Goal: Task Accomplishment & Management: Manage account settings

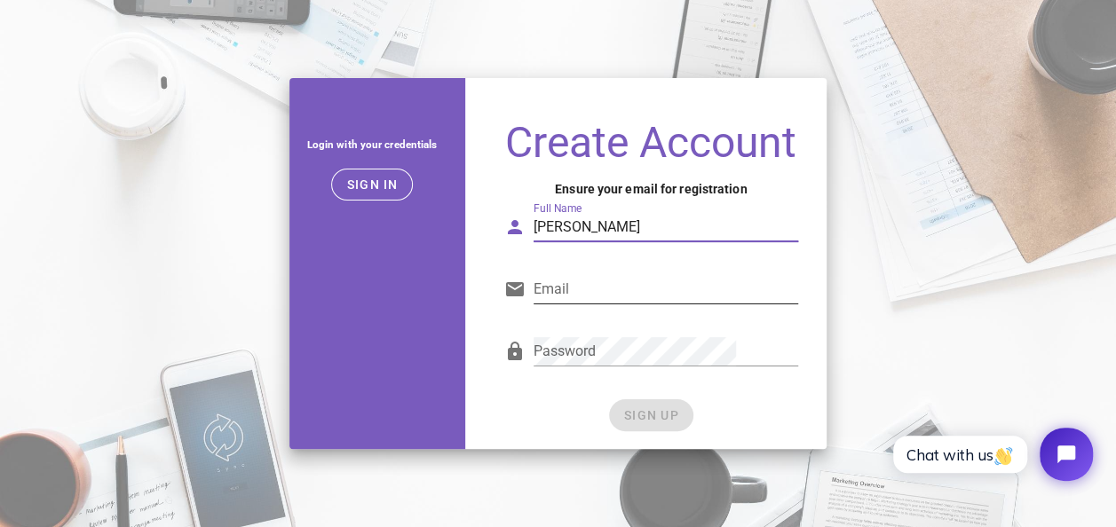
type input "lonzo grant"
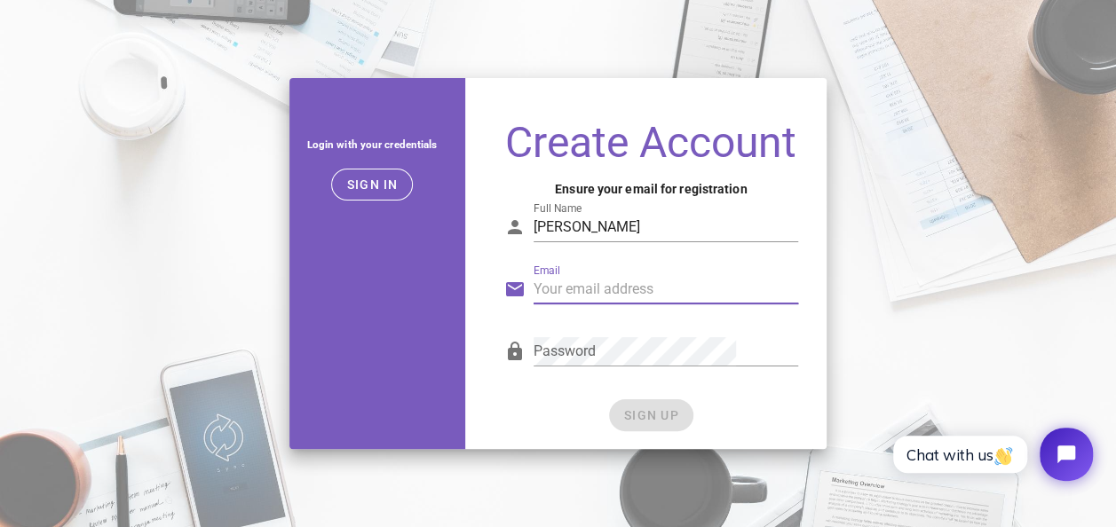
click at [639, 297] on input "Email" at bounding box center [666, 289] width 265 height 28
type input "lonzogrant5@gmail.com"
click at [558, 422] on div "SIGN UP" at bounding box center [651, 416] width 294 height 32
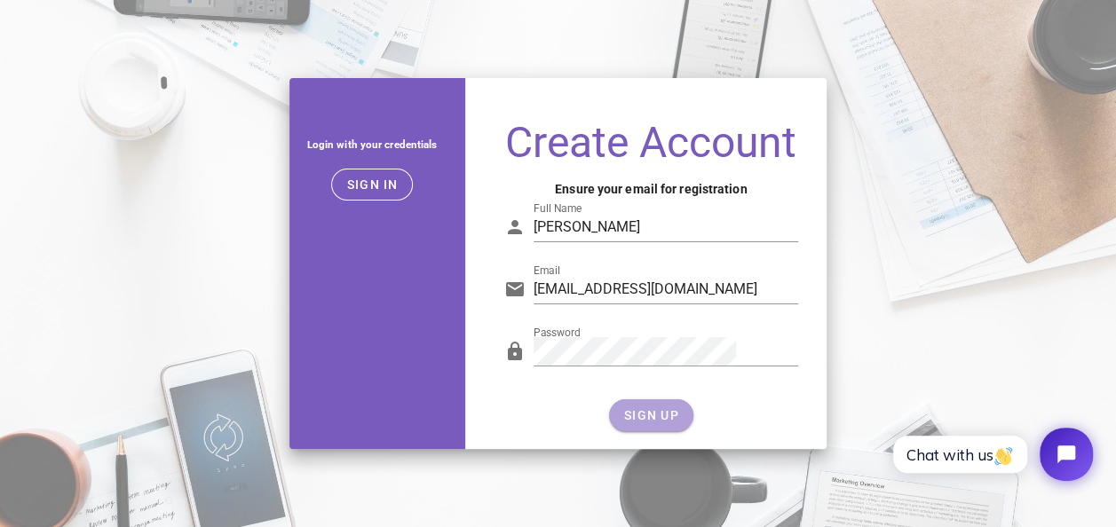
click at [624, 423] on span "SIGN UP" at bounding box center [651, 415] width 56 height 14
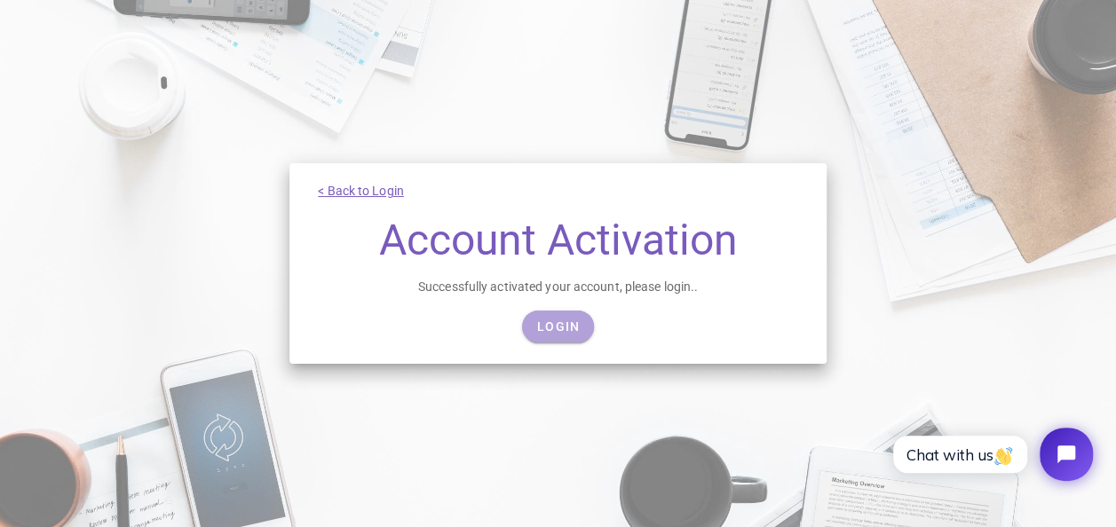
click at [572, 330] on span "Login" at bounding box center [558, 327] width 44 height 14
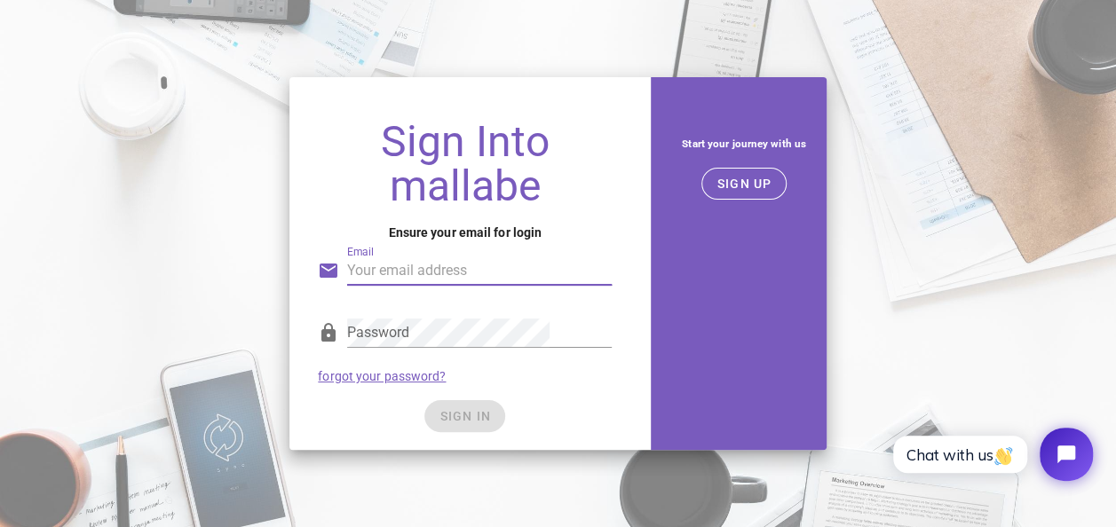
click at [479, 273] on input "Email" at bounding box center [479, 271] width 265 height 28
type input "[EMAIL_ADDRESS][DOMAIN_NAME]"
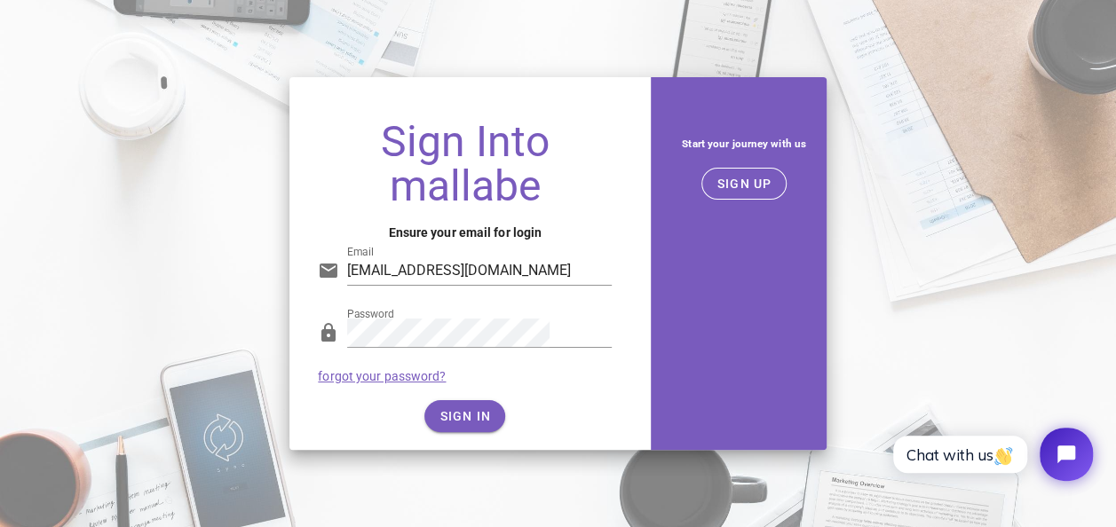
click at [482, 417] on div "SIGN IN" at bounding box center [465, 416] width 294 height 32
click at [485, 416] on span "SIGN IN" at bounding box center [465, 416] width 52 height 14
click at [487, 414] on span "SIGN IN" at bounding box center [465, 416] width 52 height 14
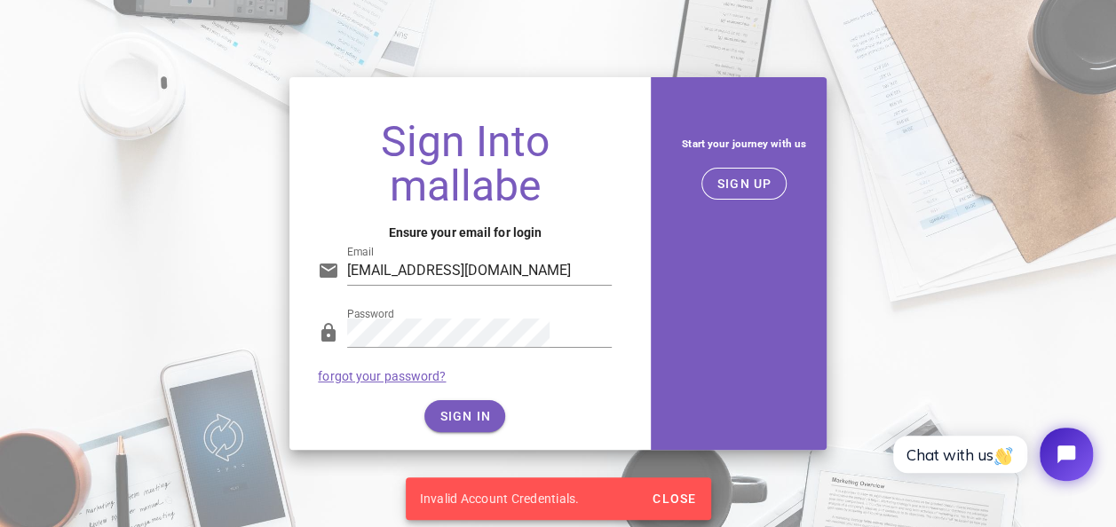
click at [439, 376] on link "forgot your password?" at bounding box center [382, 376] width 128 height 14
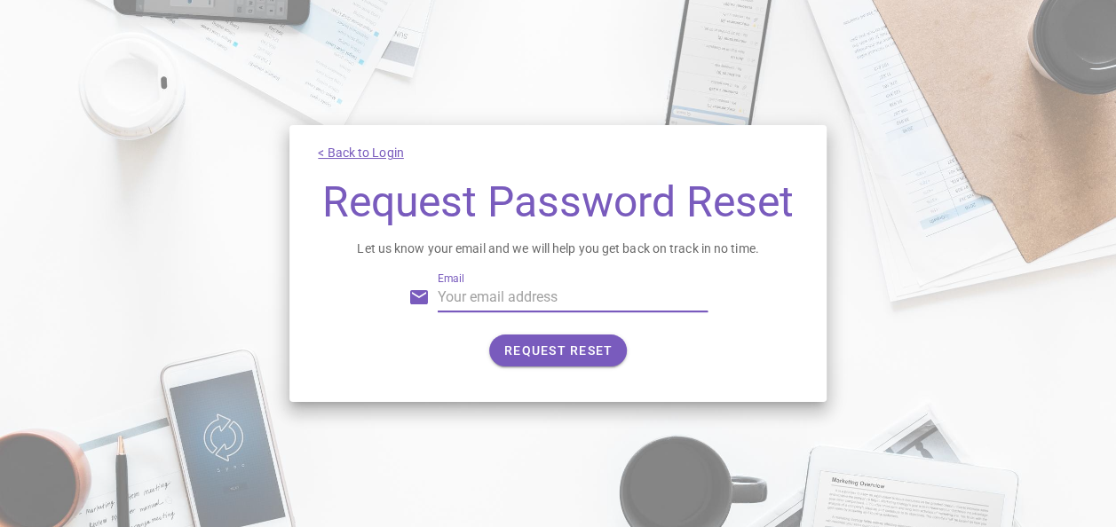
click at [508, 312] on input "Email" at bounding box center [572, 297] width 269 height 28
type input "lonzogrant5@gmail.com"
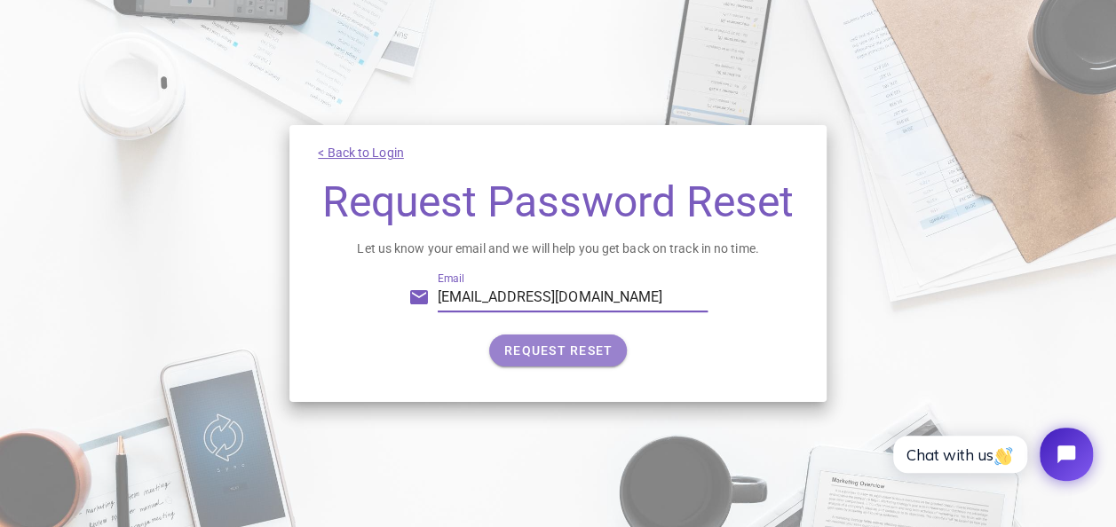
click at [579, 358] on span "REQUEST RESET" at bounding box center [557, 351] width 109 height 14
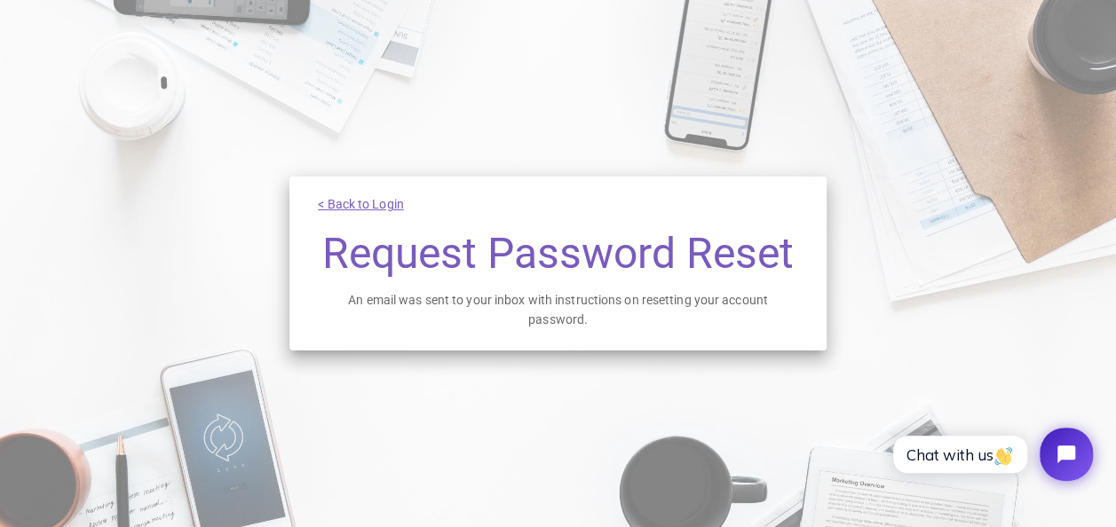
click at [404, 197] on link "< Back to Login" at bounding box center [361, 204] width 86 height 14
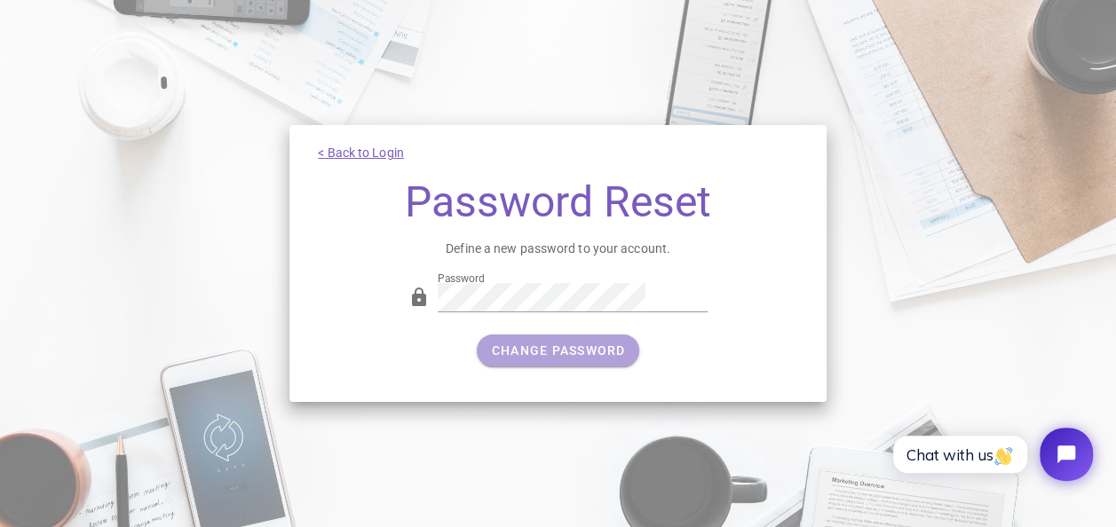
click at [533, 347] on span "CHANGE PASSWORD" at bounding box center [558, 351] width 135 height 14
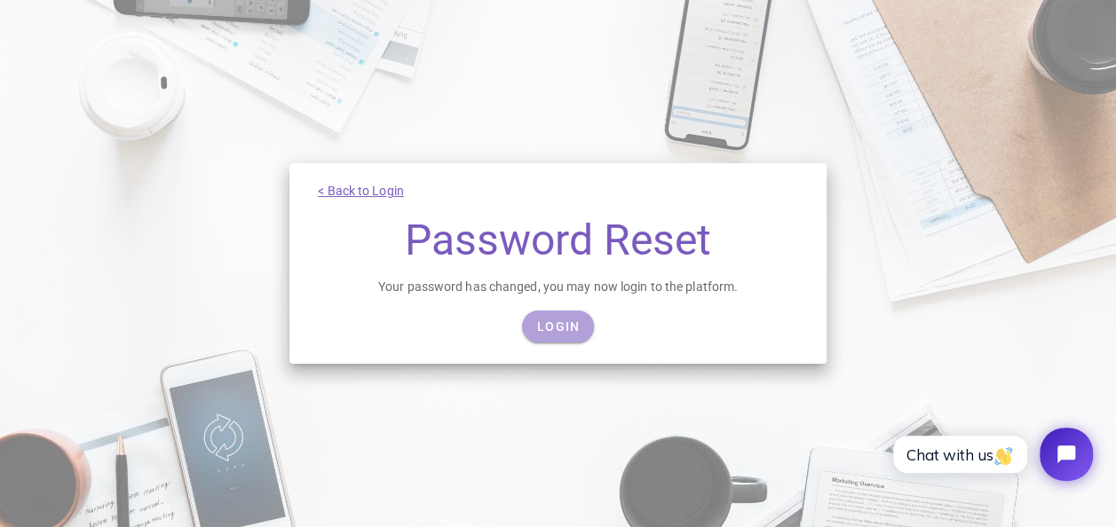
click at [553, 334] on link "Login" at bounding box center [558, 327] width 72 height 32
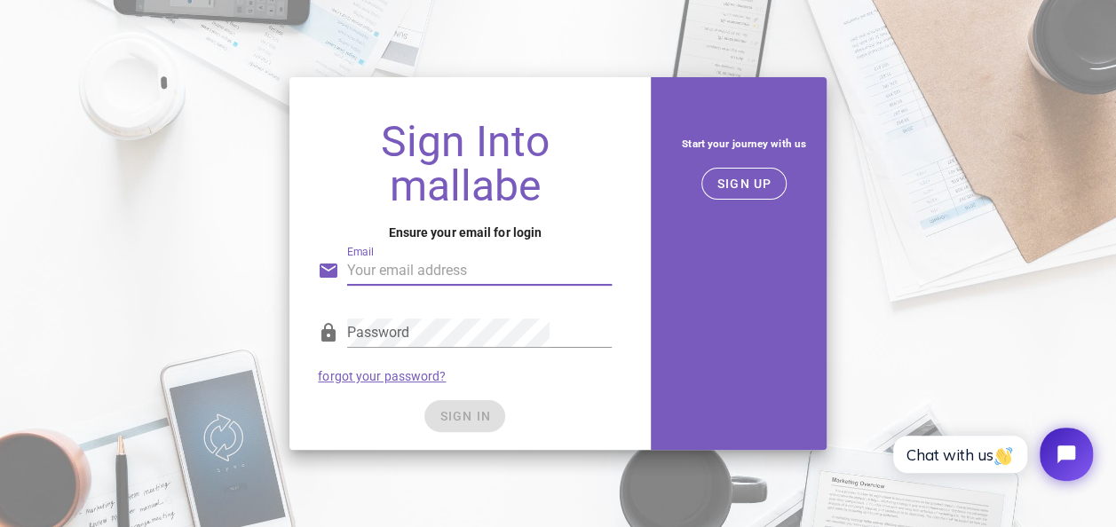
click at [487, 273] on input "Email" at bounding box center [479, 271] width 265 height 28
type input "[EMAIL_ADDRESS][DOMAIN_NAME]"
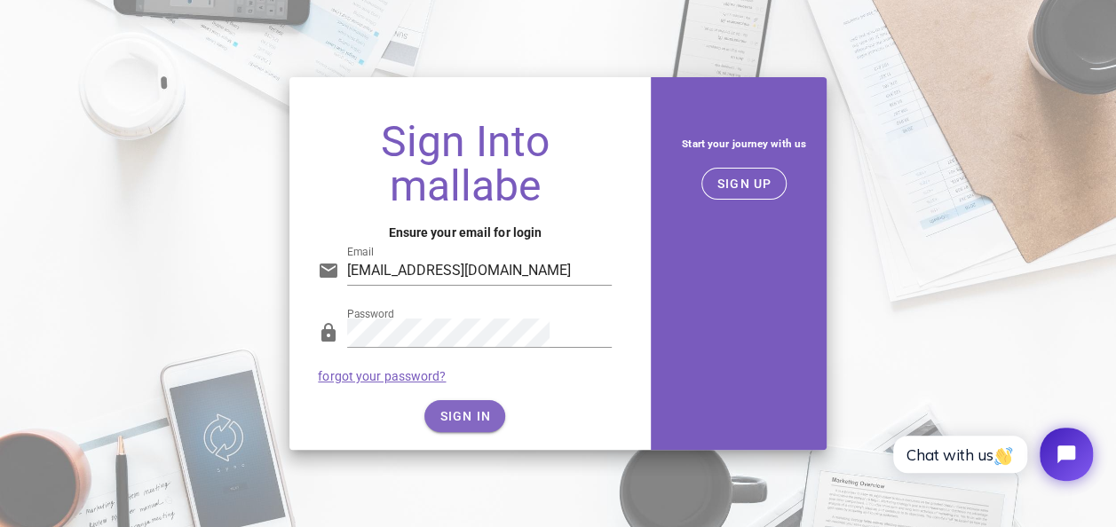
click at [489, 408] on div "SIGN IN" at bounding box center [465, 416] width 294 height 32
click at [489, 409] on span "SIGN IN" at bounding box center [465, 416] width 52 height 14
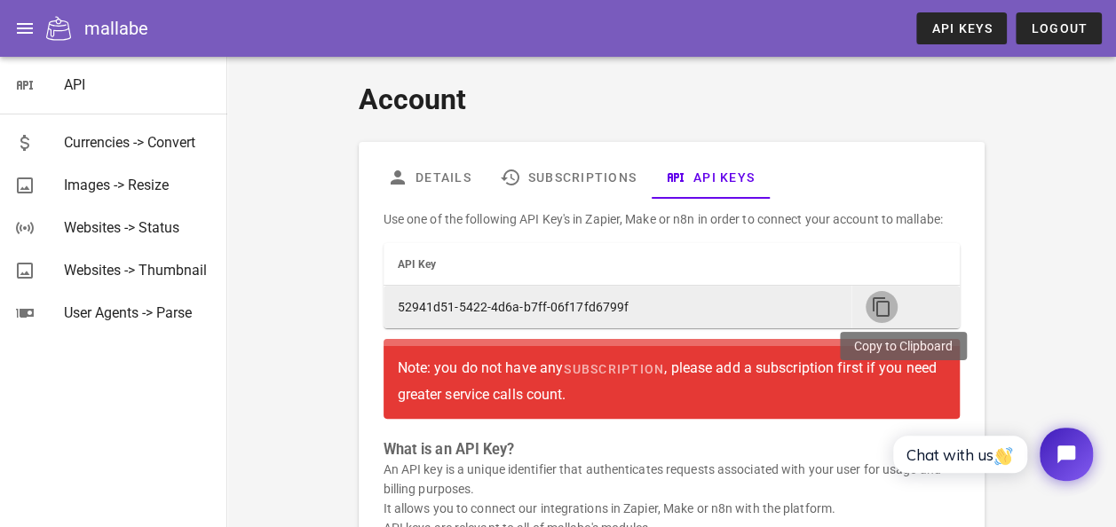
click at [892, 305] on icon "button" at bounding box center [881, 307] width 21 height 21
